Goal: Transaction & Acquisition: Purchase product/service

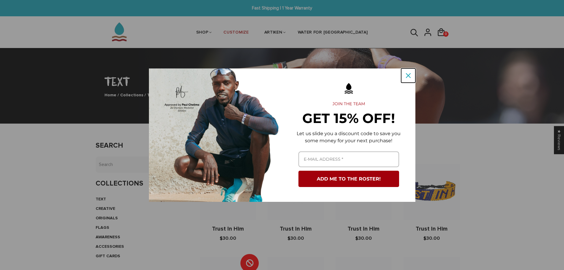
click at [408, 75] on icon "close icon" at bounding box center [408, 75] width 5 height 5
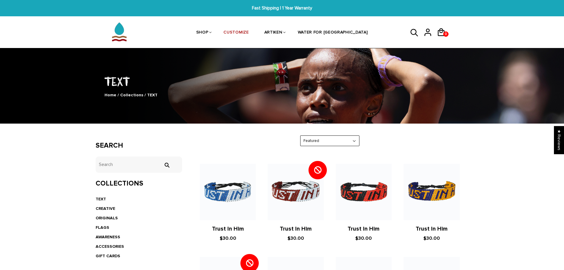
drag, startPoint x: 178, startPoint y: 180, endPoint x: 195, endPoint y: 88, distance: 93.9
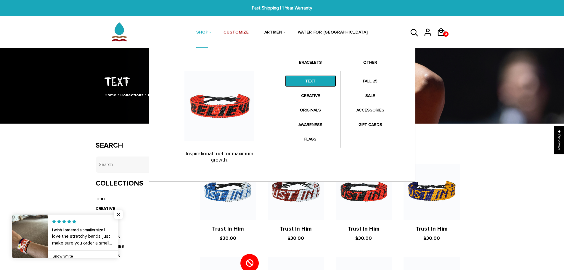
click at [312, 81] on link "TEXT" at bounding box center [310, 81] width 51 height 12
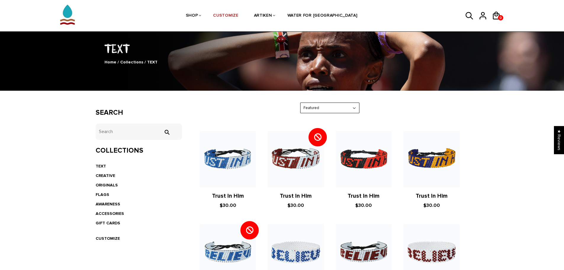
scroll to position [59, 0]
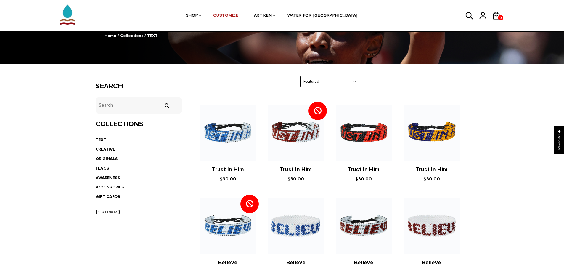
click at [109, 211] on link "CUSTOMIZE" at bounding box center [108, 211] width 24 height 5
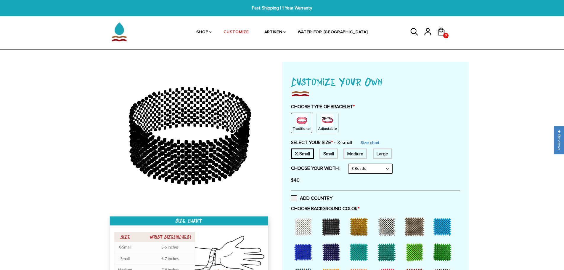
click at [326, 123] on img at bounding box center [327, 120] width 12 height 12
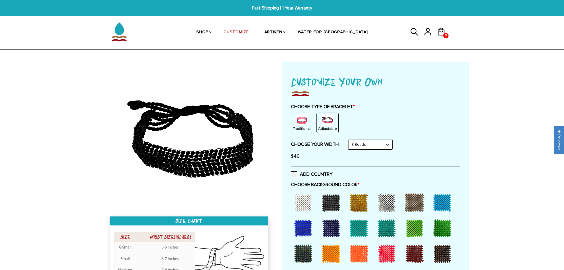
click at [365, 146] on select "8 Beads 6 Beads 10 Beads" at bounding box center [370, 144] width 44 height 9
click at [350, 140] on select "8 Beads 6 Beads 10 Beads" at bounding box center [370, 144] width 44 height 9
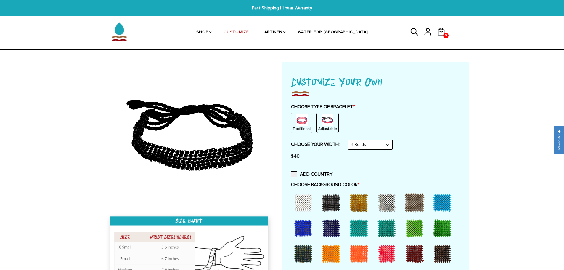
click at [370, 145] on select "8 Beads 6 Beads 10 Beads" at bounding box center [370, 144] width 44 height 9
click at [350, 140] on select "8 Beads 6 Beads 10 Beads" at bounding box center [370, 144] width 44 height 9
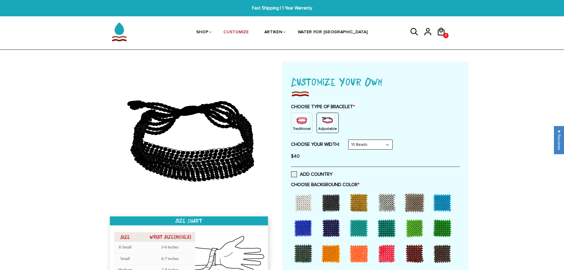
click at [366, 141] on select "8 Beads 6 Beads 10 Beads" at bounding box center [370, 144] width 44 height 9
select select "8-beads"
click at [350, 140] on select "8 Beads 6 Beads 10 Beads" at bounding box center [370, 144] width 44 height 9
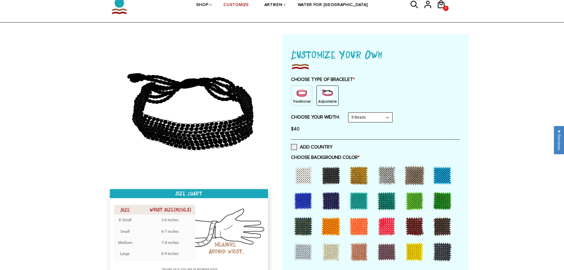
scroll to position [59, 0]
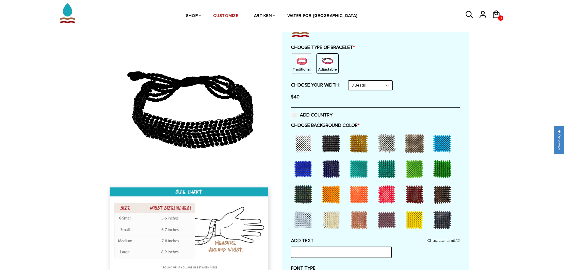
click at [330, 145] on div at bounding box center [331, 143] width 24 height 24
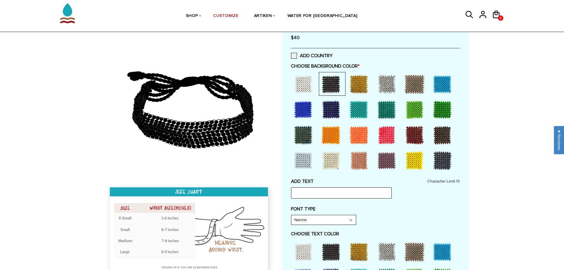
scroll to position [178, 0]
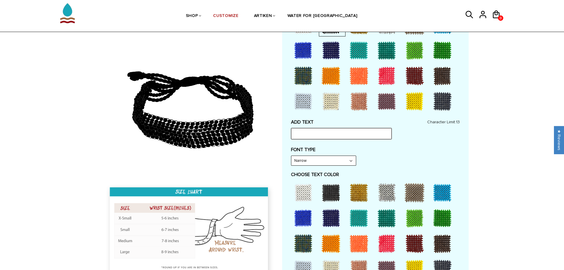
click at [319, 133] on input "text" at bounding box center [341, 133] width 101 height 11
type input "Give Em Hell"
click at [334, 163] on select "Narrow Bold" at bounding box center [323, 160] width 65 height 9
click at [333, 163] on select "Narrow Bold" at bounding box center [323, 160] width 65 height 9
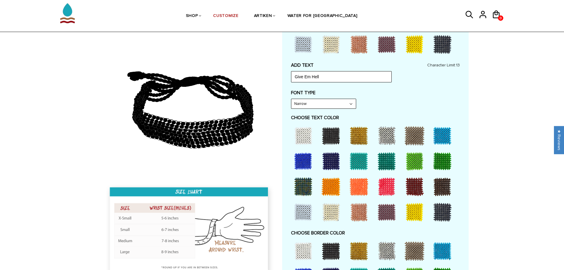
scroll to position [237, 0]
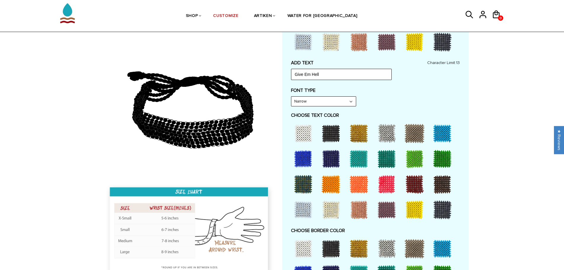
click at [305, 207] on div at bounding box center [303, 210] width 24 height 24
click at [304, 132] on div at bounding box center [303, 133] width 24 height 24
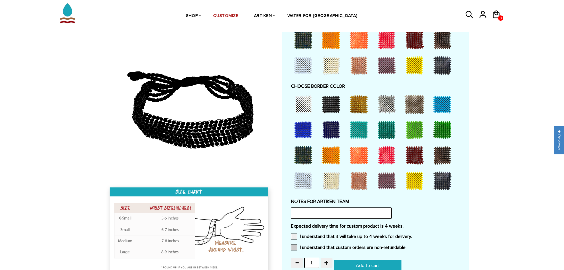
scroll to position [414, 0]
